Goal: Task Accomplishment & Management: Manage account settings

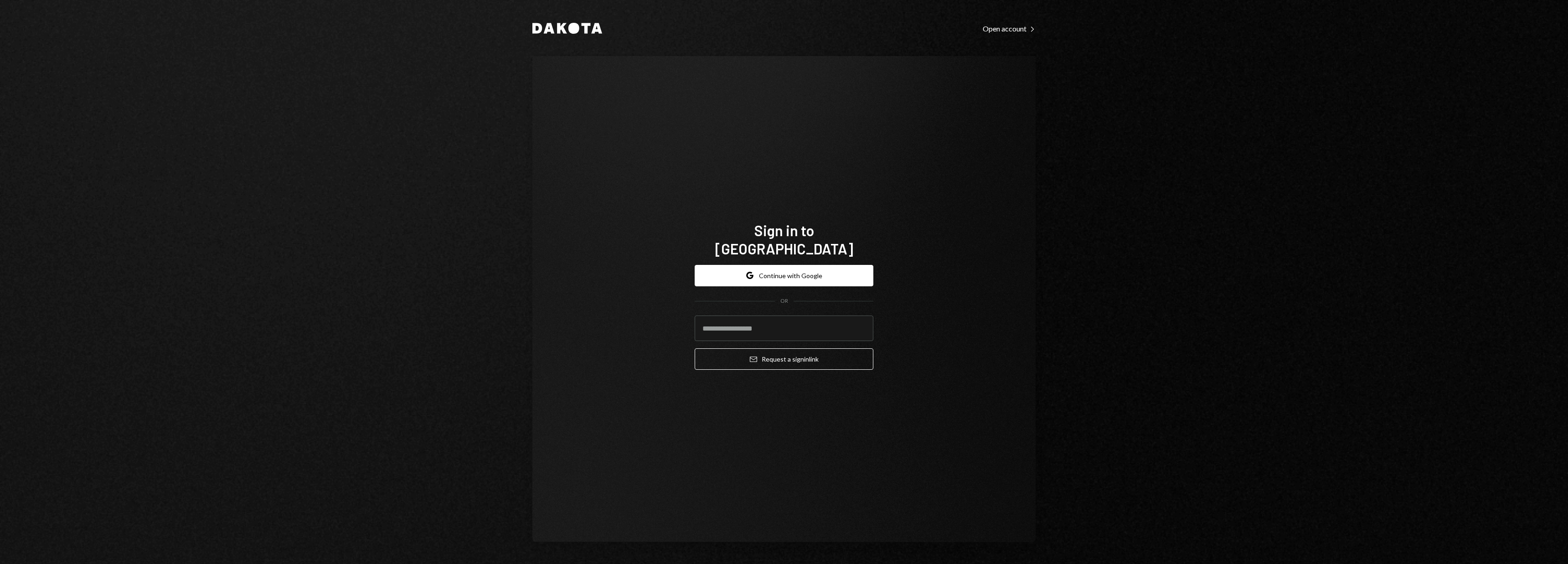
click at [475, 312] on div "Dakota Open account Right Caret Sign in to [GEOGRAPHIC_DATA] Google Continue wi…" at bounding box center [784, 282] width 1568 height 564
